Goal: Find specific page/section: Find specific page/section

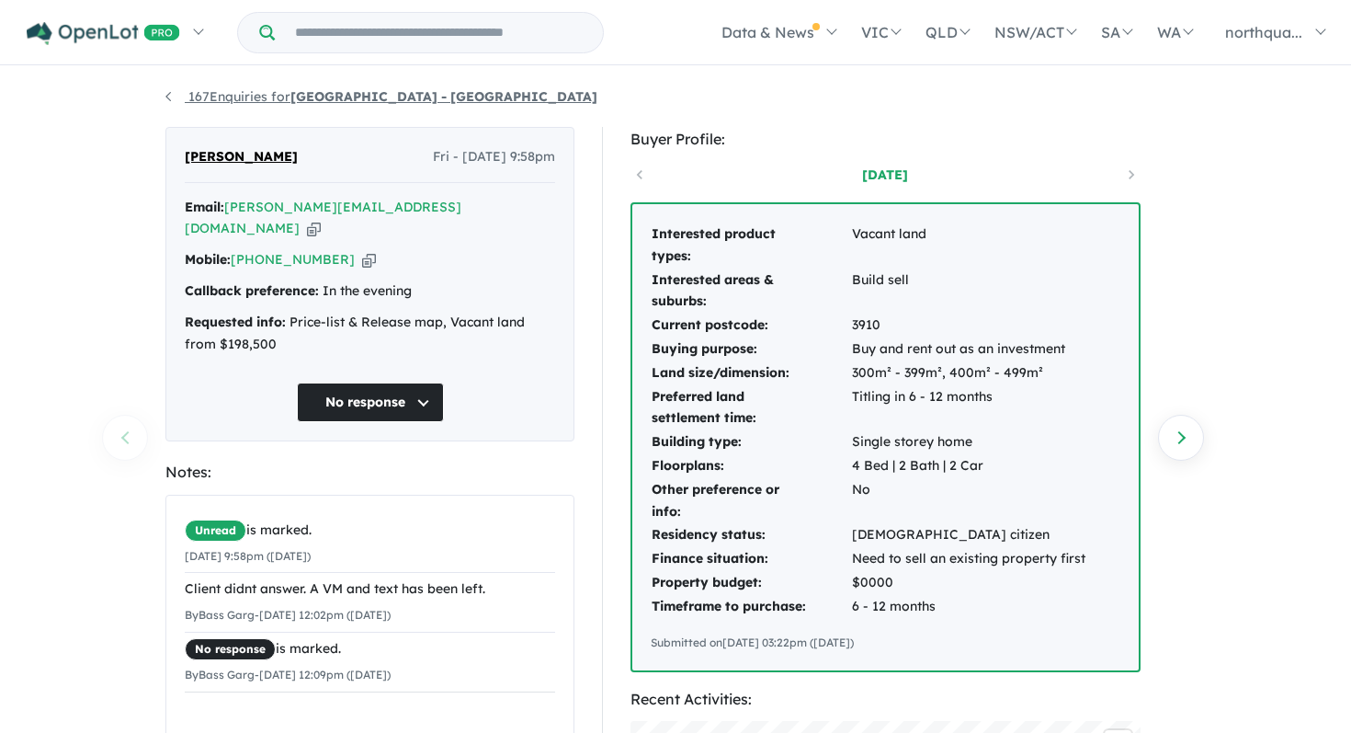
click at [173, 99] on link "167 Enquiries for Nth Qtr Estate - Newborough" at bounding box center [381, 96] width 432 height 17
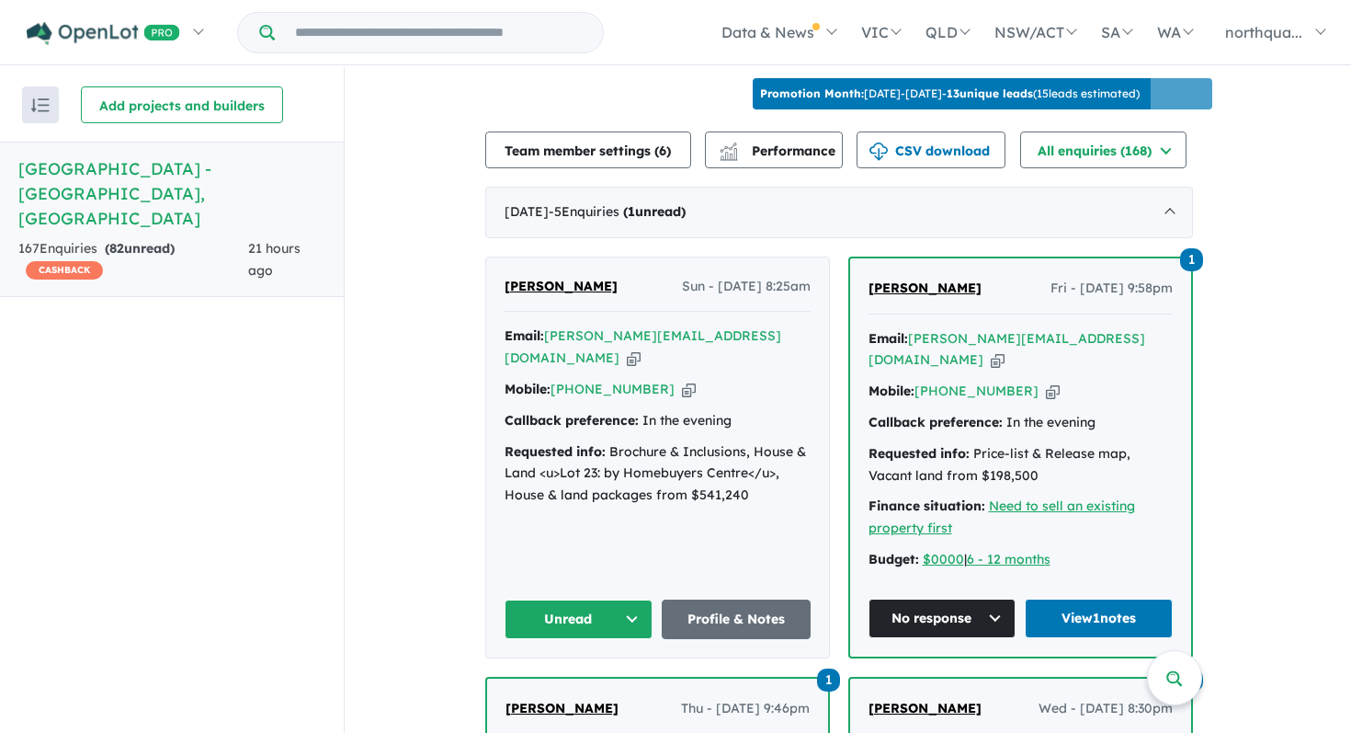
scroll to position [641, 0]
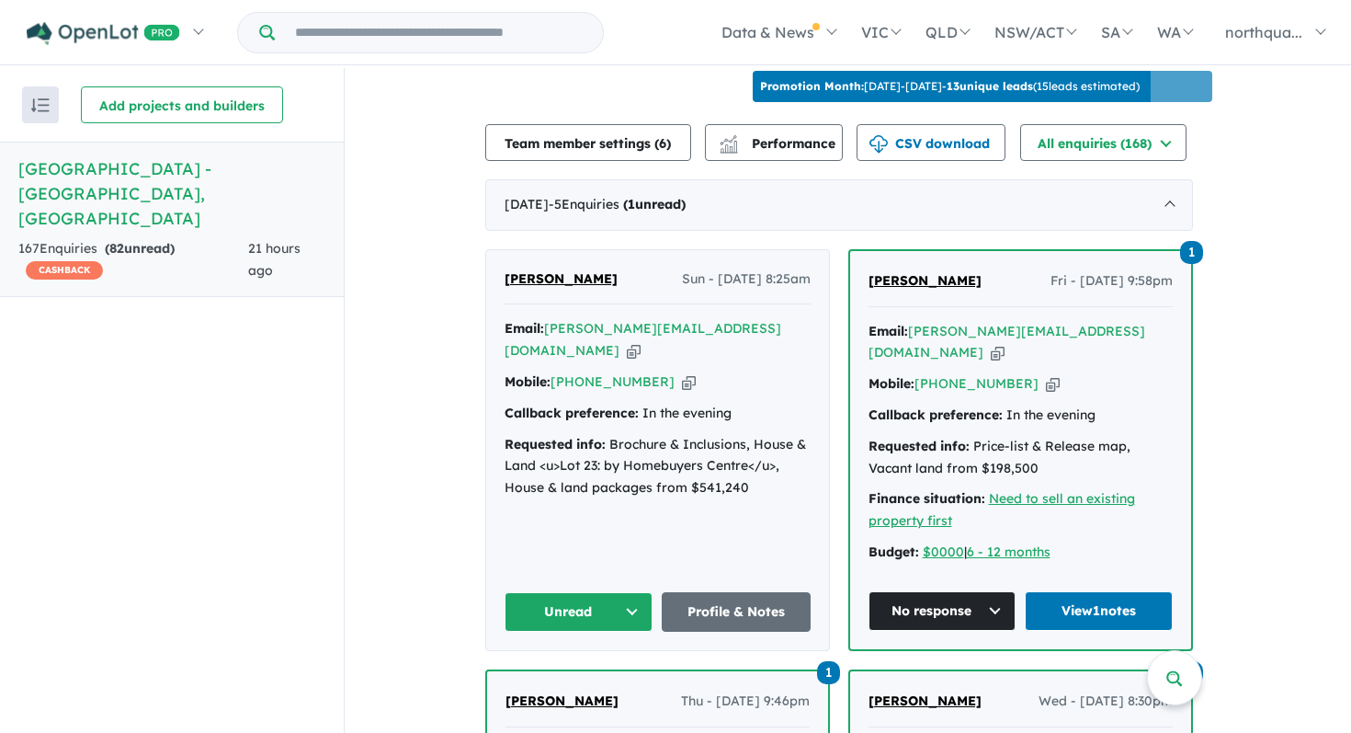
click at [552, 270] on span "[PERSON_NAME]" at bounding box center [561, 278] width 113 height 17
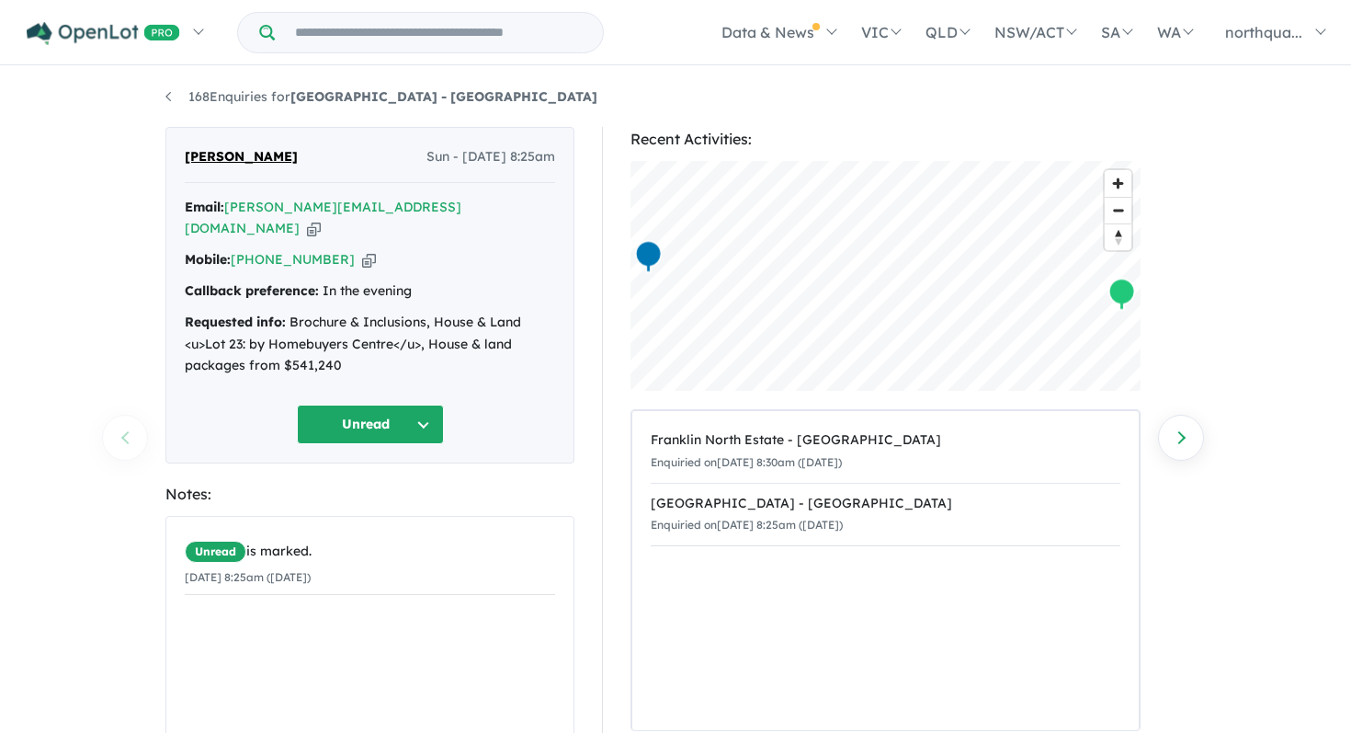
click at [419, 417] on button "Unread" at bounding box center [370, 425] width 147 height 40
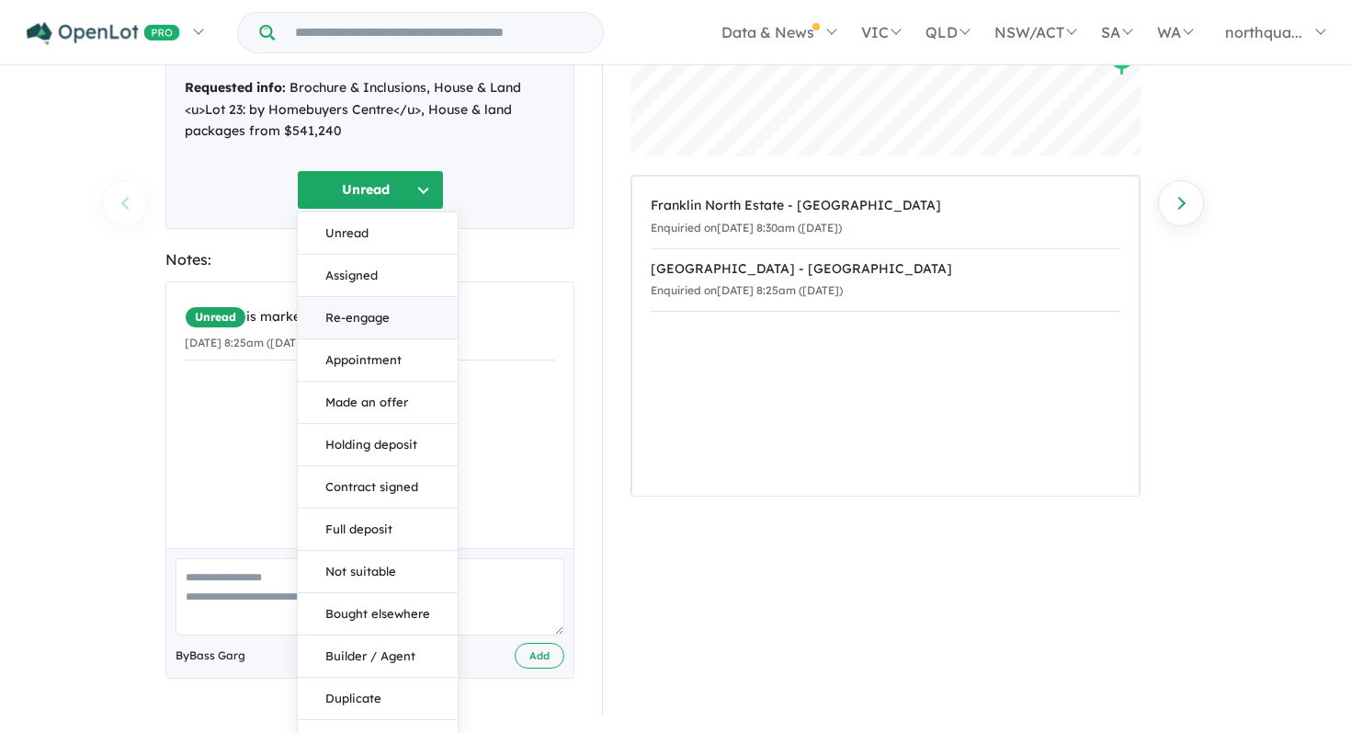
scroll to position [242, 0]
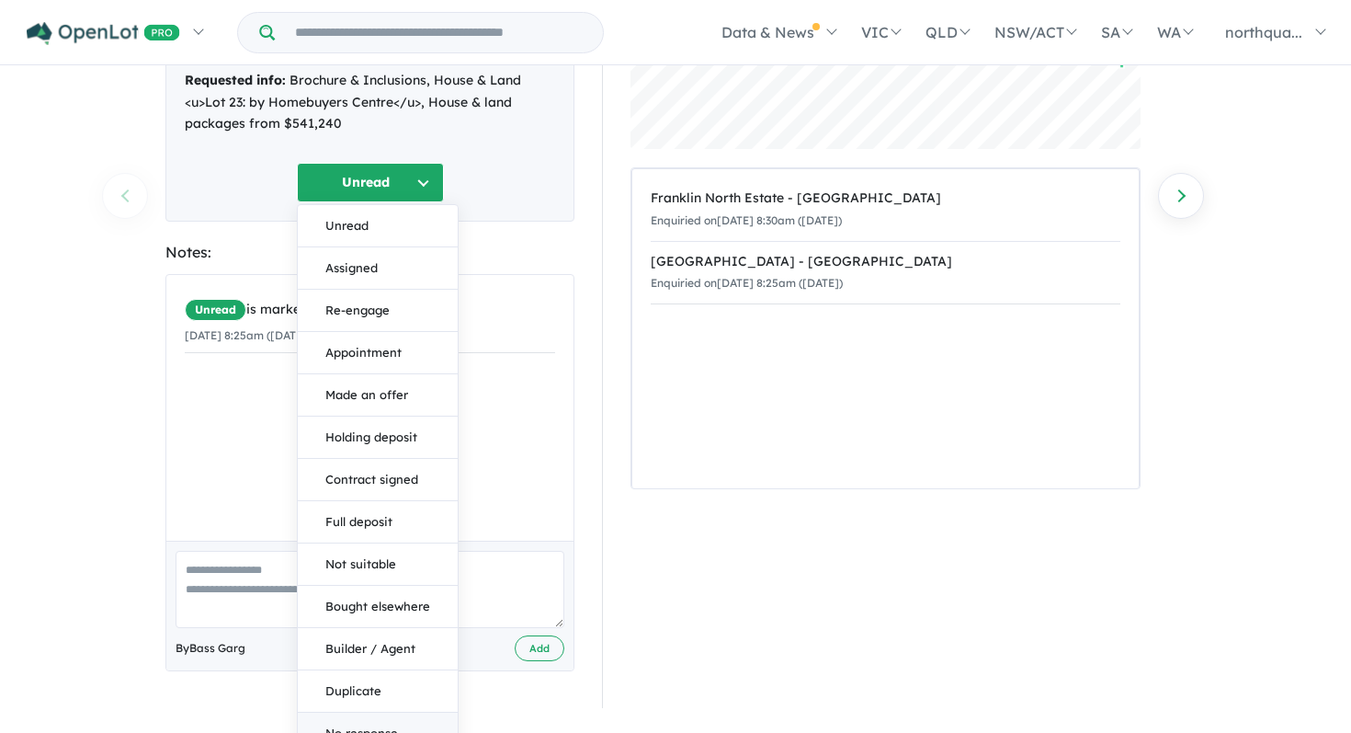
click at [367, 712] on button "No response" at bounding box center [378, 732] width 160 height 41
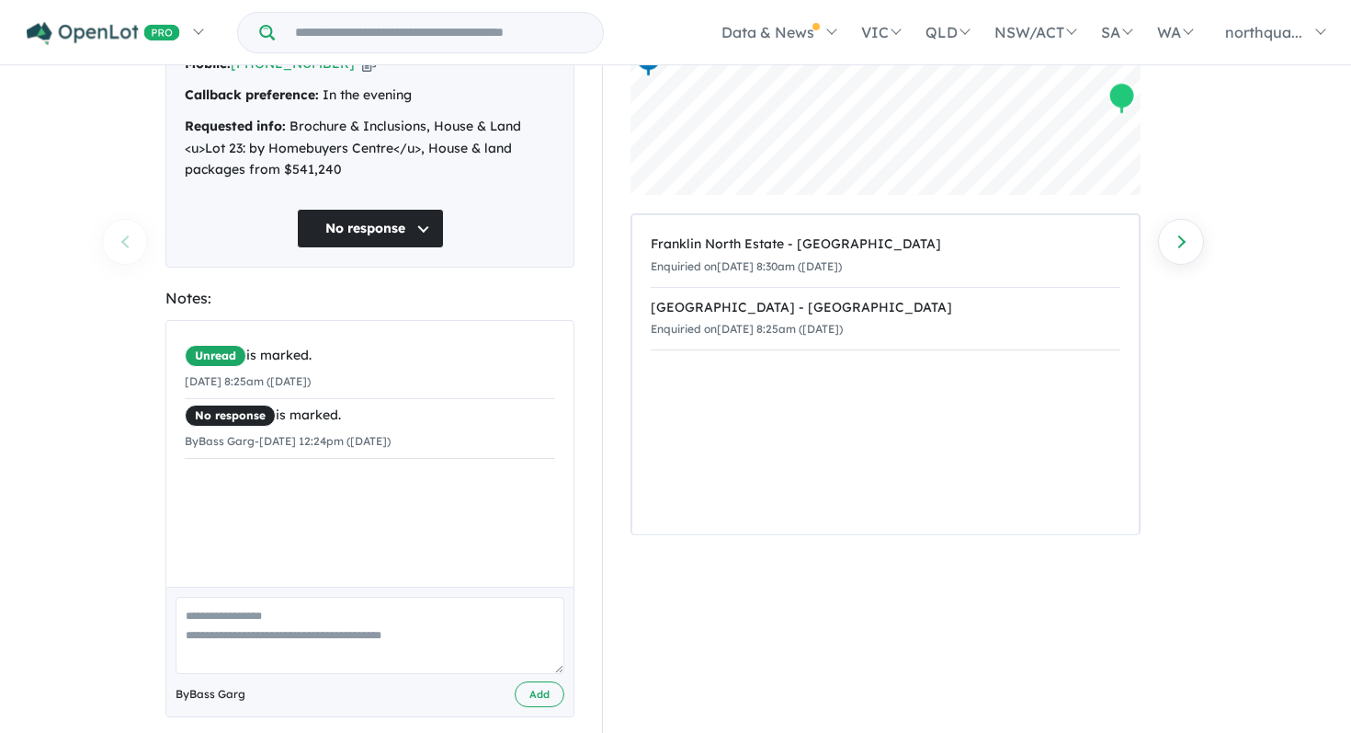
click at [354, 597] on textarea at bounding box center [370, 635] width 389 height 76
type textarea "**********"
click at [545, 681] on button "Add" at bounding box center [540, 694] width 50 height 27
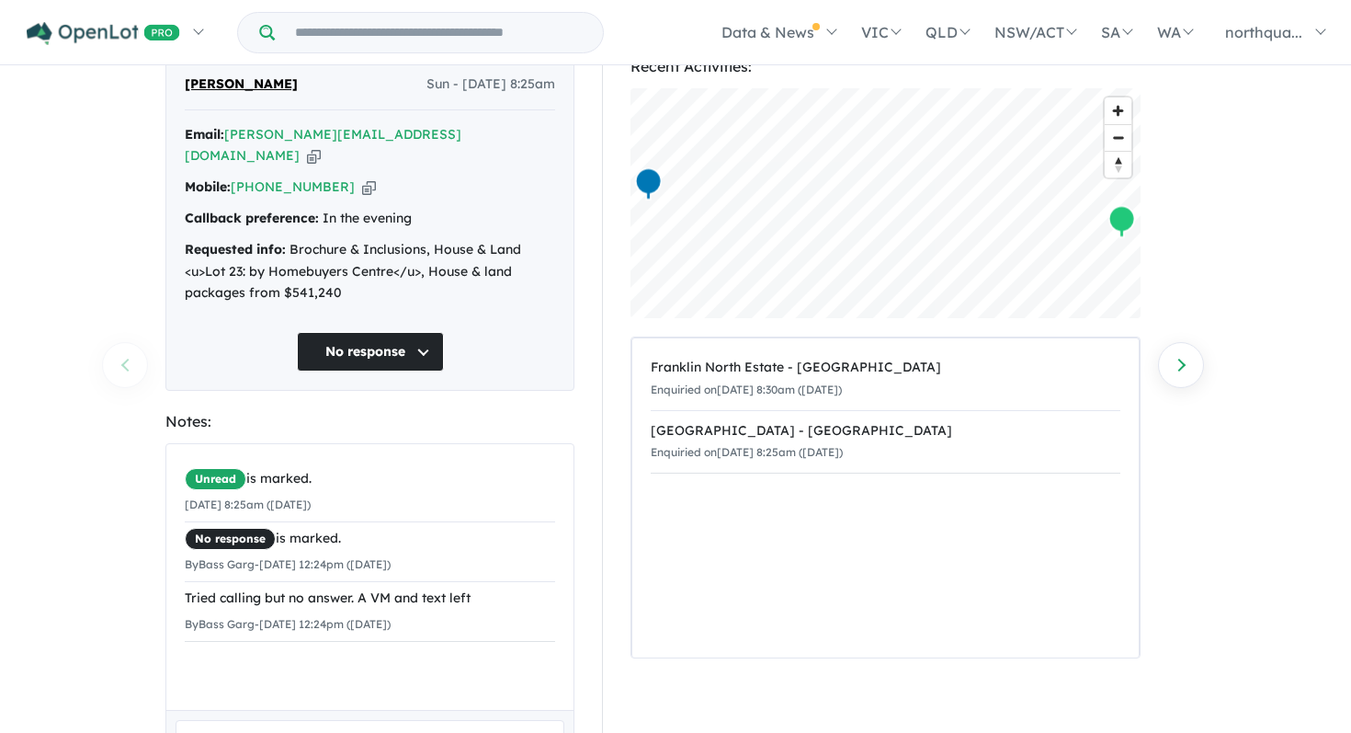
scroll to position [71, 0]
click at [321, 148] on icon "button" at bounding box center [314, 157] width 14 height 19
click at [362, 179] on icon "button" at bounding box center [369, 188] width 14 height 19
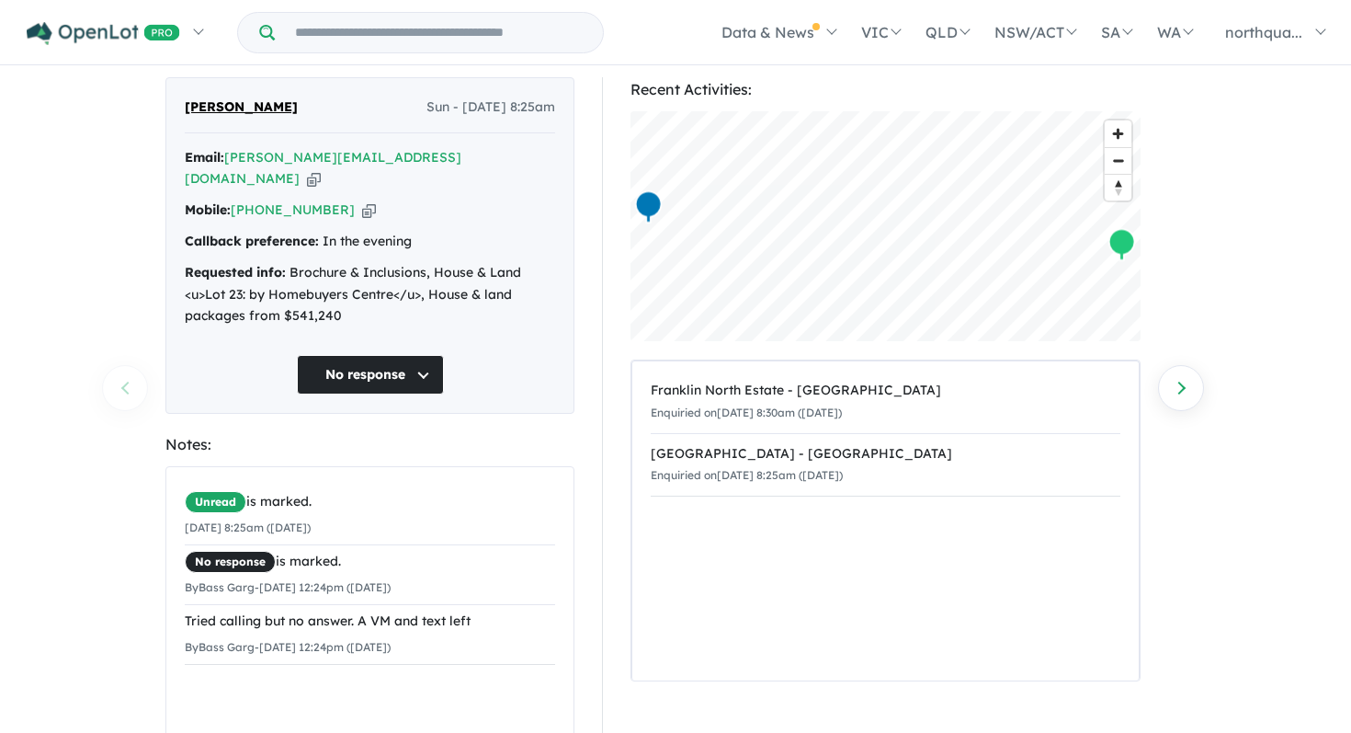
scroll to position [0, 0]
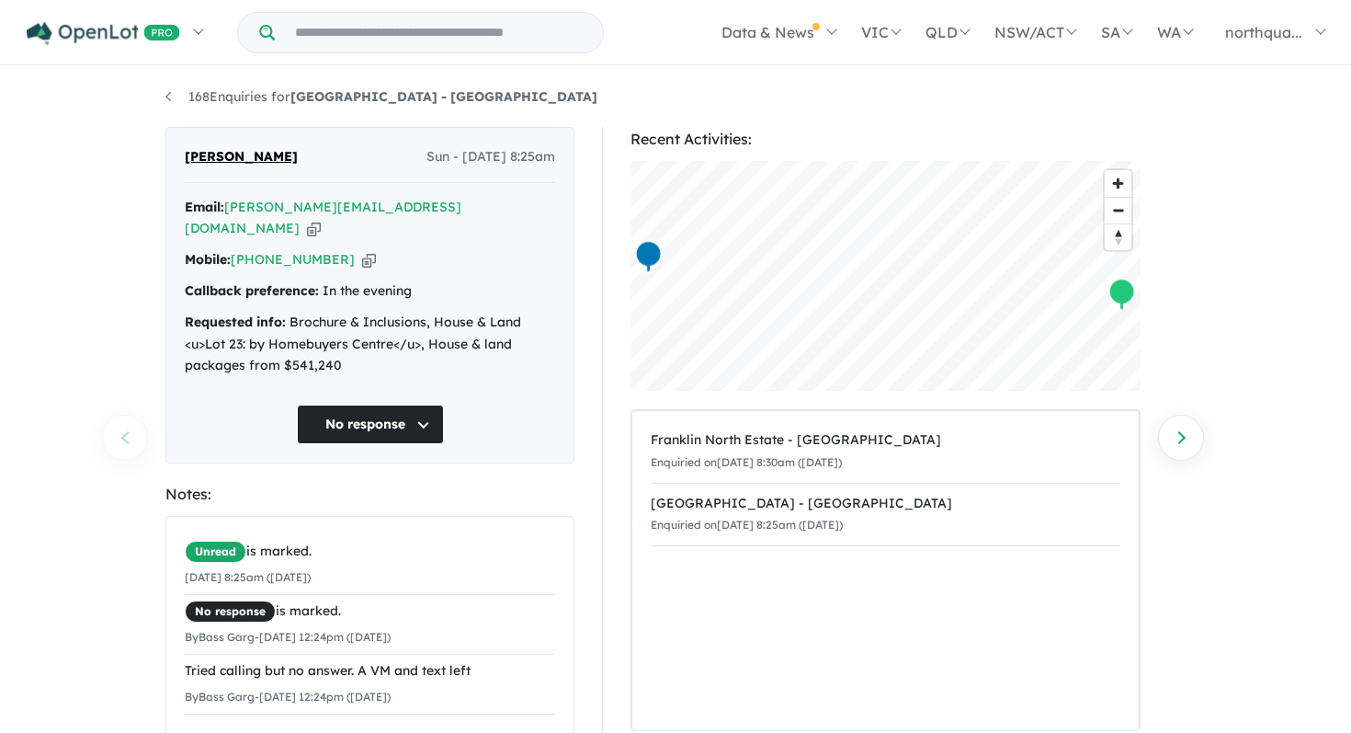
click at [162, 101] on div "**********" at bounding box center [676, 401] width 1048 height 667
click at [167, 99] on link "168 Enquiries for Nth Qtr Estate - [GEOGRAPHIC_DATA]" at bounding box center [381, 96] width 432 height 17
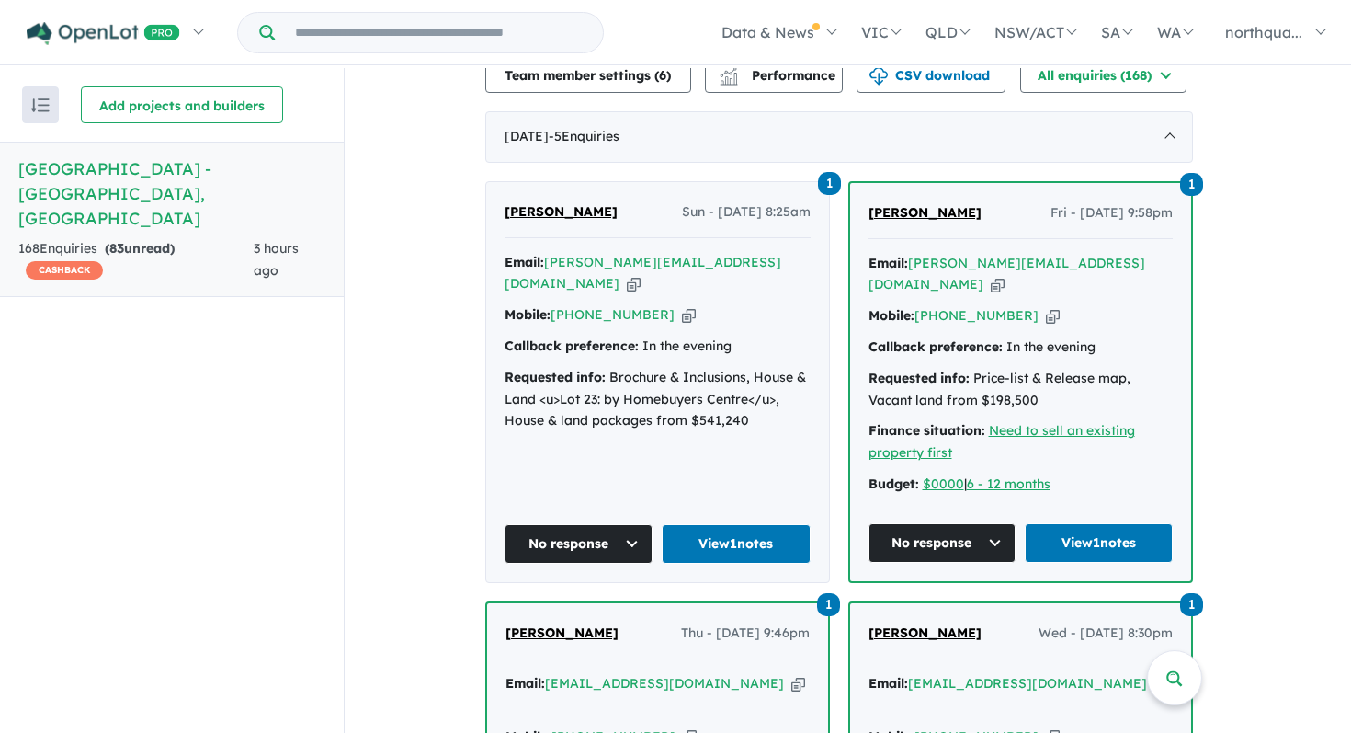
scroll to position [704, 0]
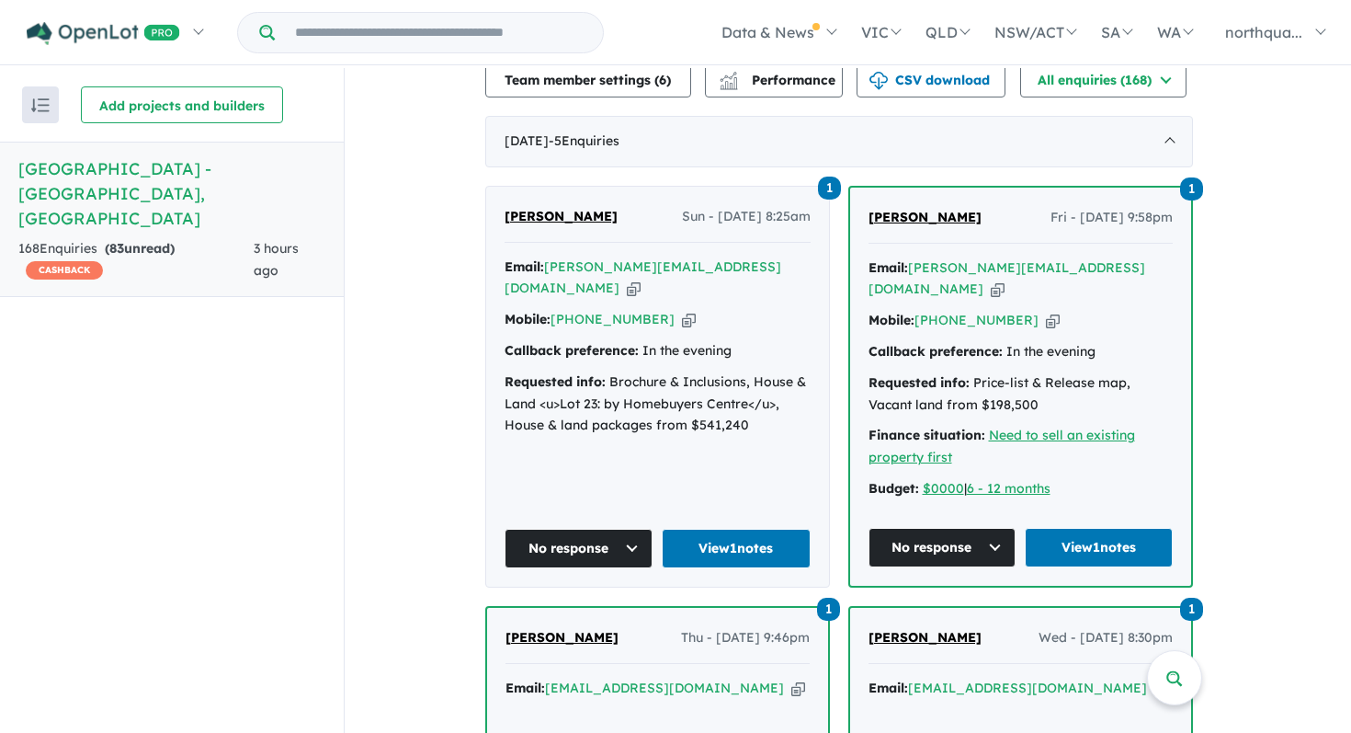
click at [951, 213] on span "[PERSON_NAME]" at bounding box center [925, 217] width 113 height 17
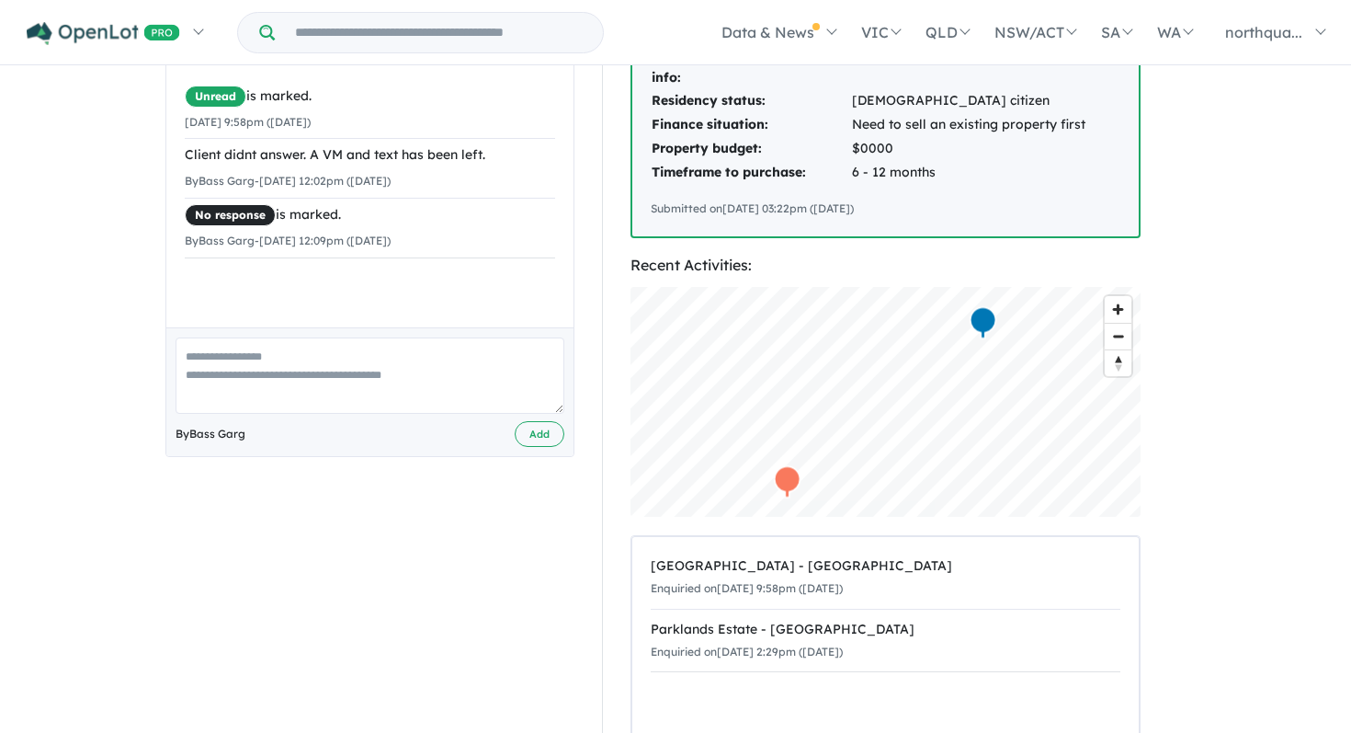
scroll to position [470, 0]
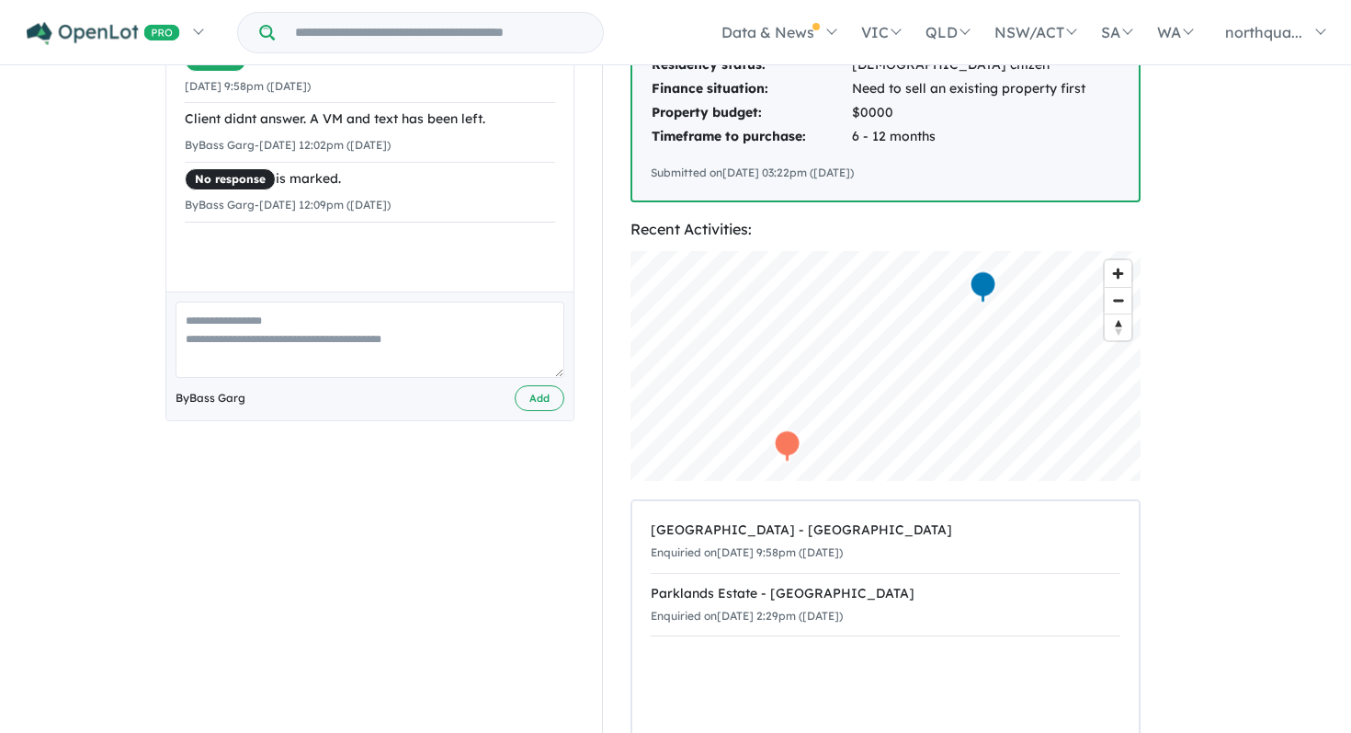
click at [356, 315] on textarea at bounding box center [370, 340] width 389 height 76
paste textarea "**********"
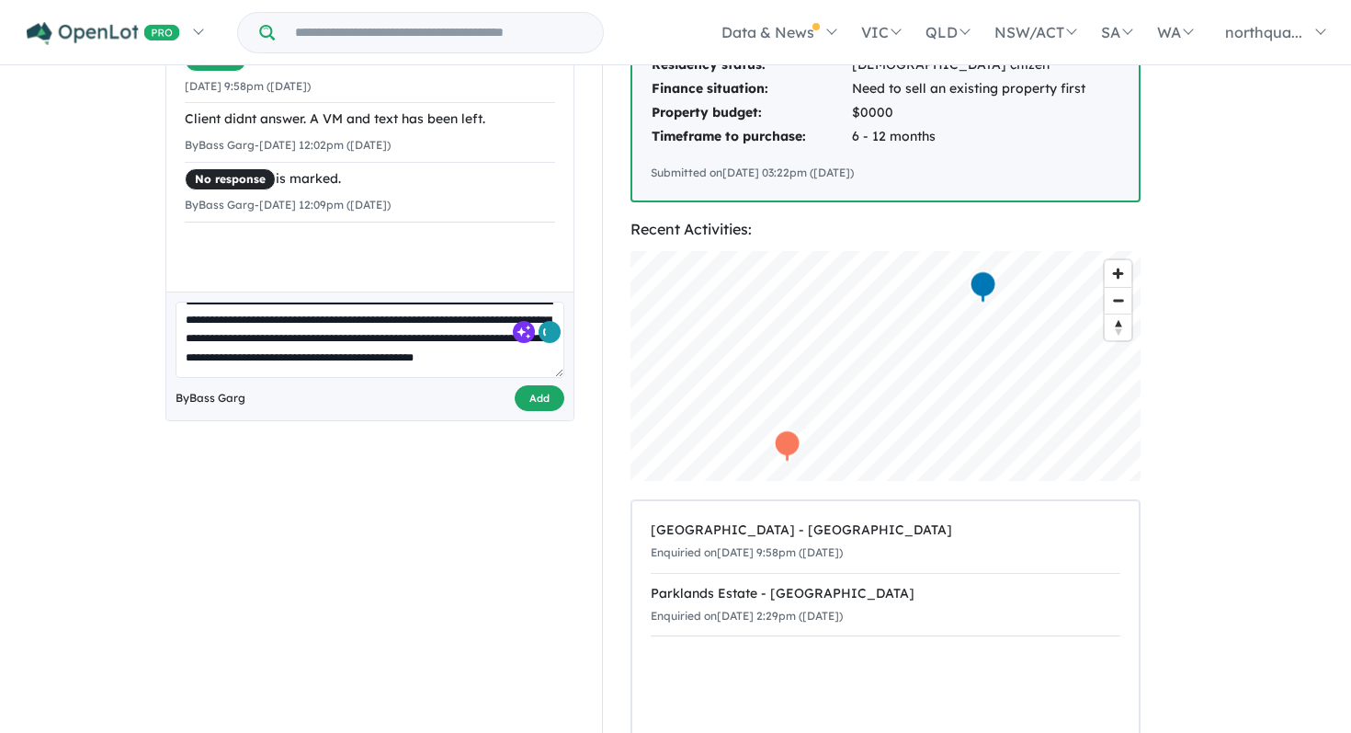
scroll to position [26, 0]
type textarea "**********"
click at [527, 385] on button "Add" at bounding box center [540, 398] width 50 height 27
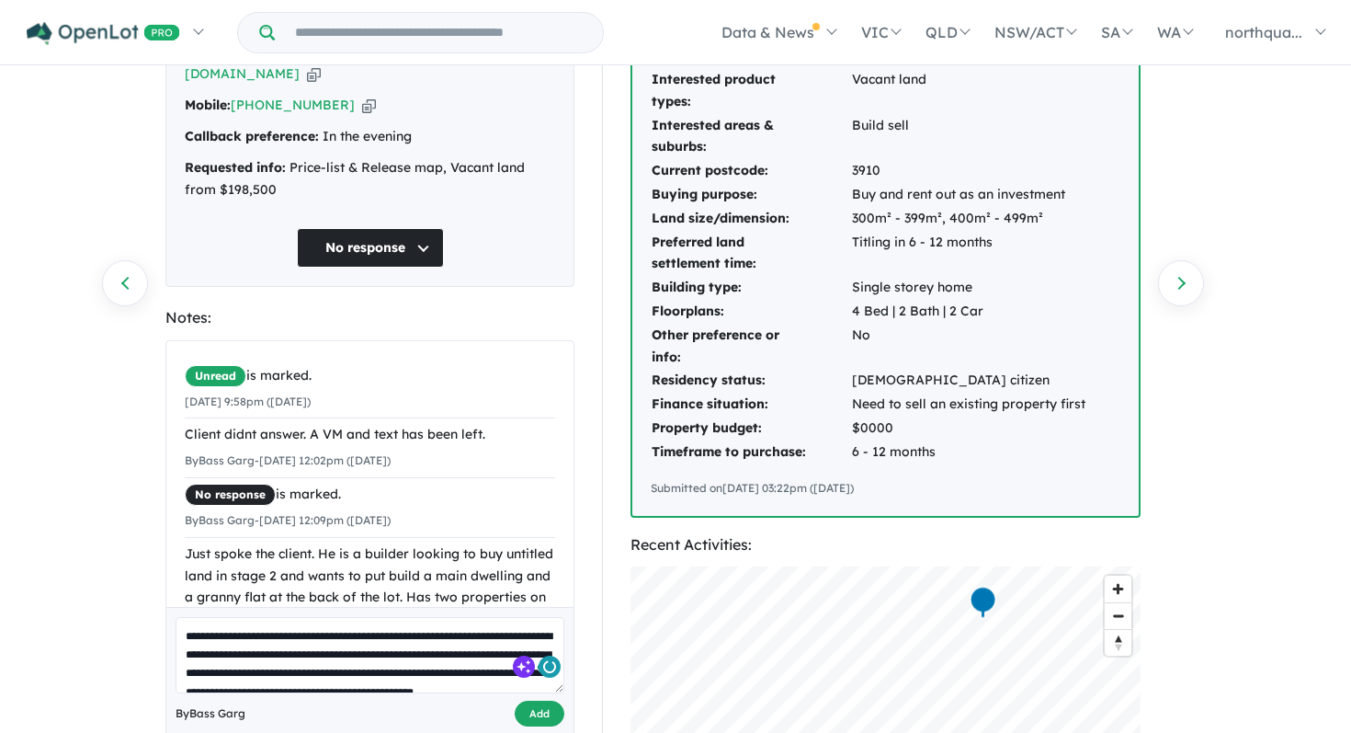
scroll to position [102, 0]
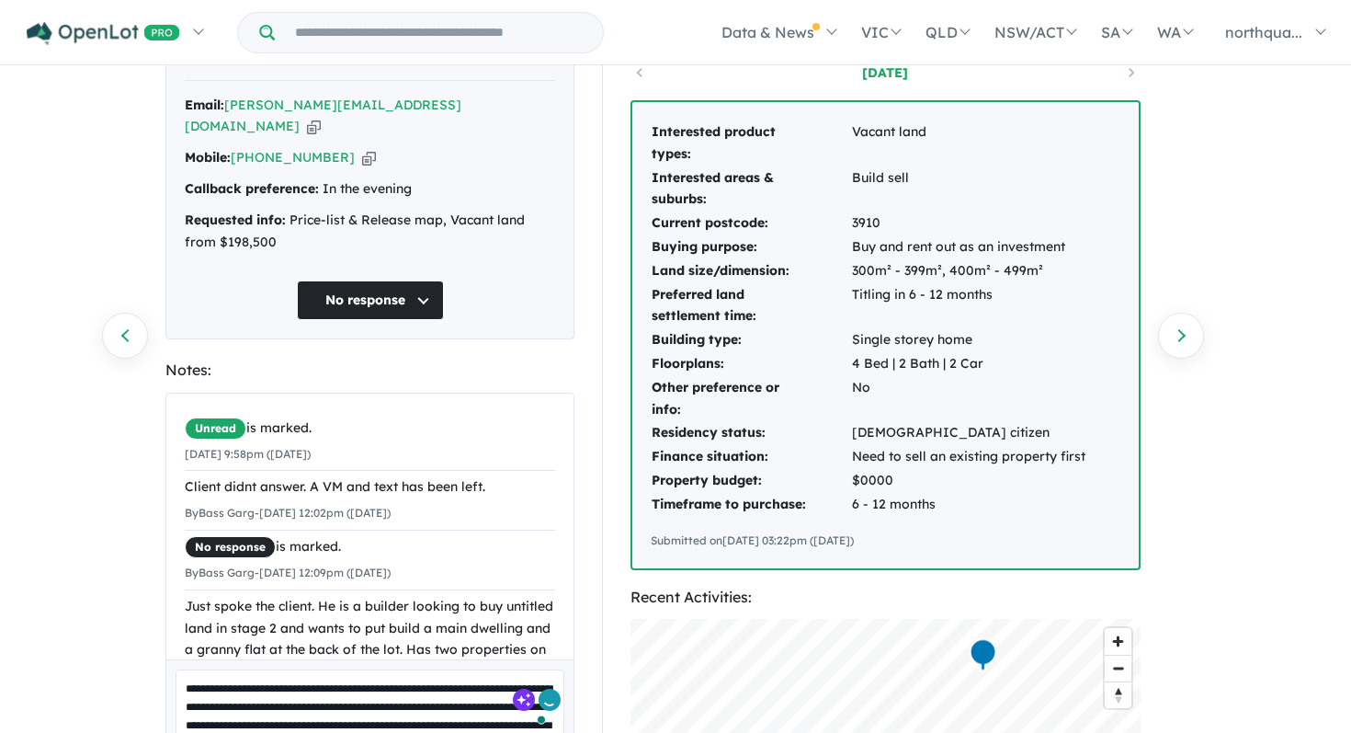
click at [400, 290] on button "No response" at bounding box center [370, 300] width 147 height 40
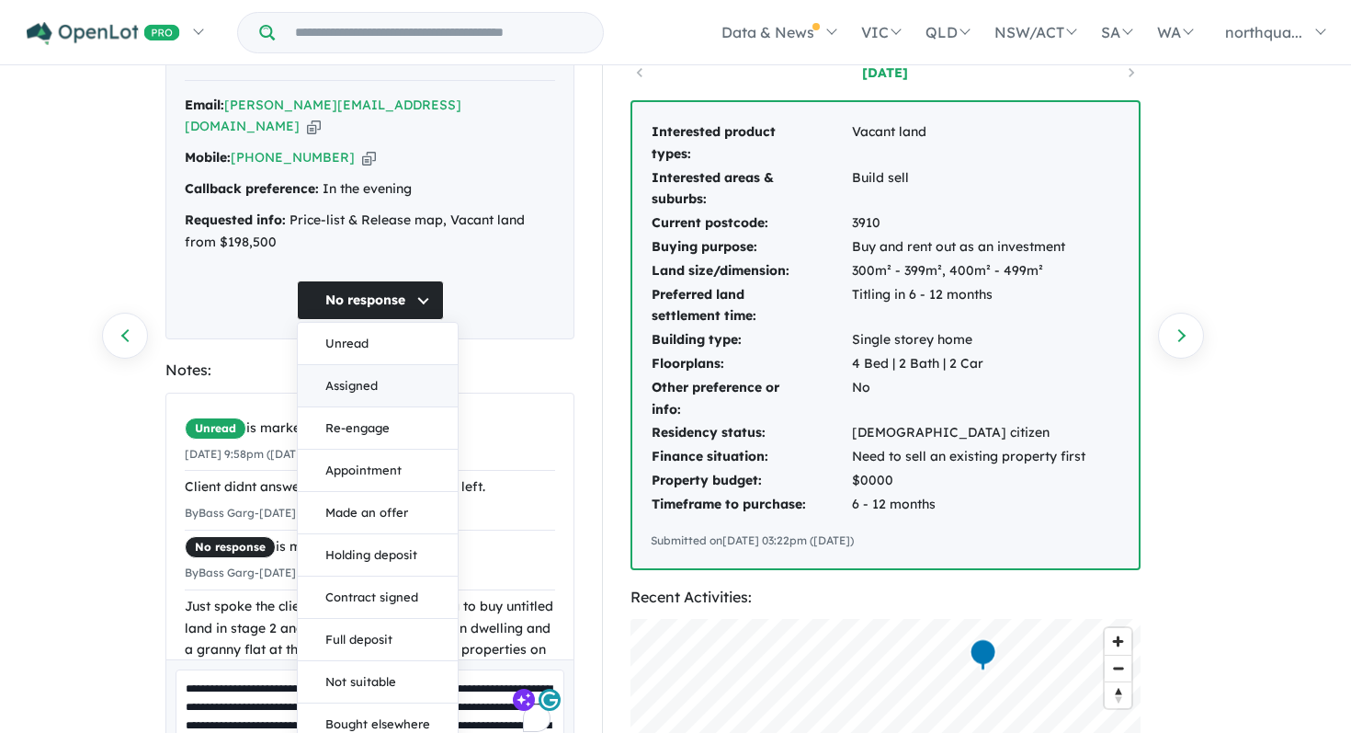
click at [371, 371] on button "Assigned" at bounding box center [378, 386] width 160 height 42
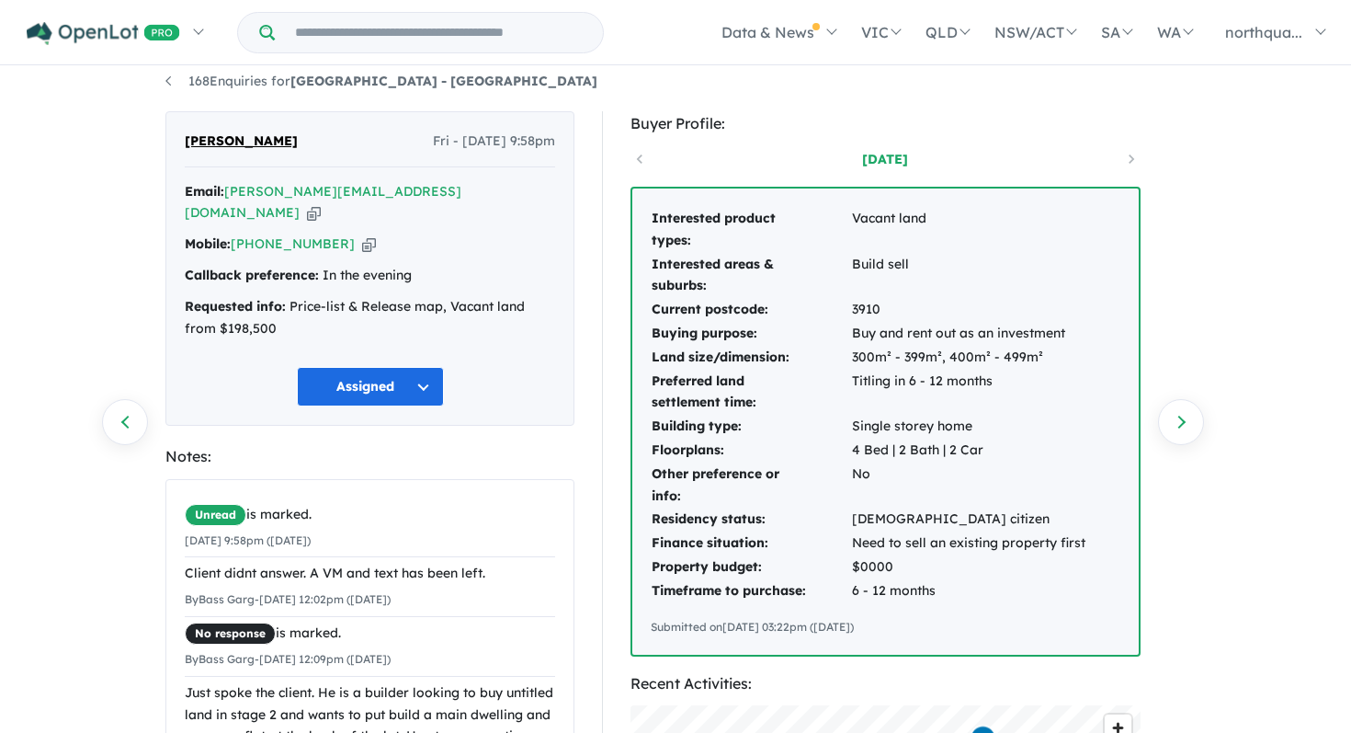
scroll to position [0, 0]
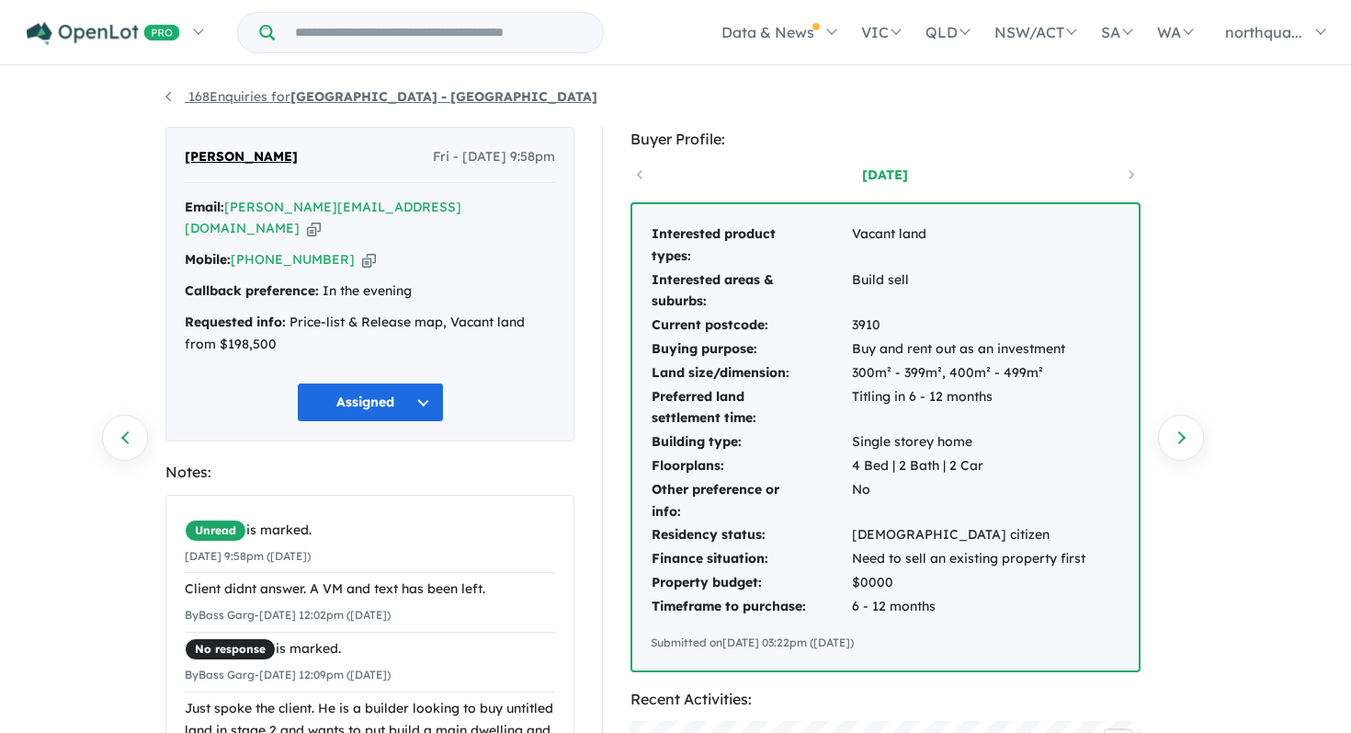
click at [167, 95] on link "168 Enquiries for Nth Qtr Estate - [GEOGRAPHIC_DATA]" at bounding box center [381, 96] width 432 height 17
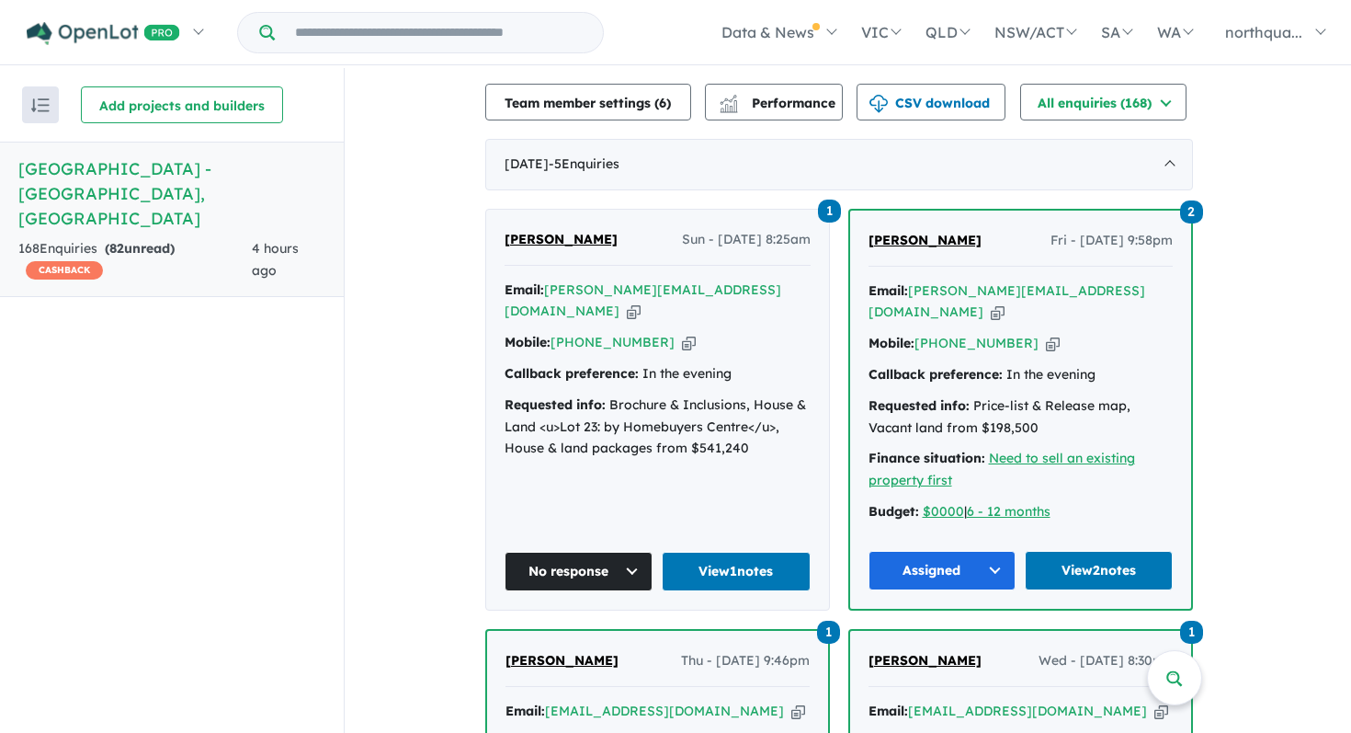
scroll to position [675, 0]
